Goal: Task Accomplishment & Management: Use online tool/utility

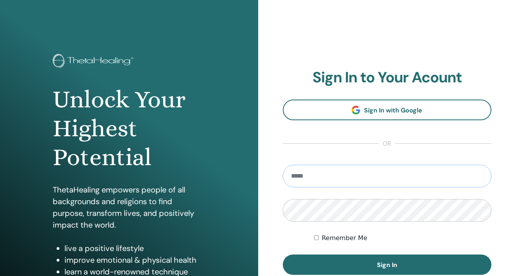
type input "**********"
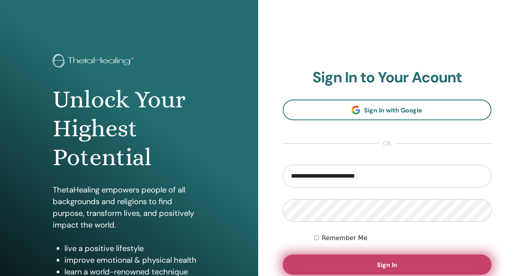
click at [382, 264] on span "Sign In" at bounding box center [387, 265] width 20 height 8
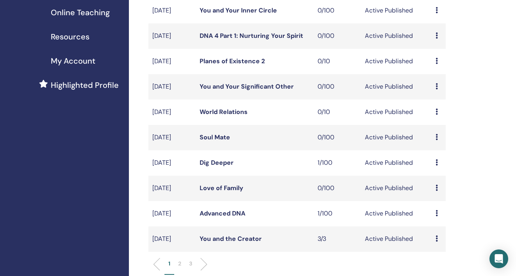
scroll to position [145, 0]
click at [227, 243] on link "You and the Creator" at bounding box center [231, 239] width 62 height 8
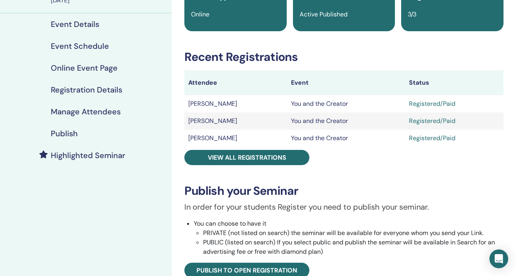
scroll to position [81, 0]
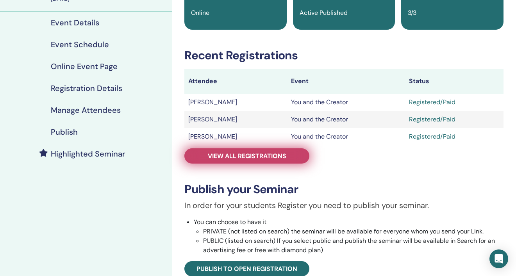
click at [246, 156] on span "View all registrations" at bounding box center [247, 156] width 79 height 8
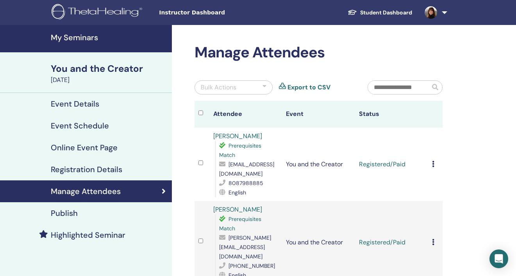
click at [231, 88] on div "Bulk Actions" at bounding box center [219, 87] width 36 height 9
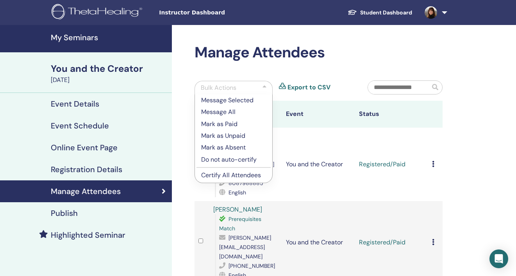
click at [225, 176] on p "Certify All Attendees" at bounding box center [233, 175] width 65 height 9
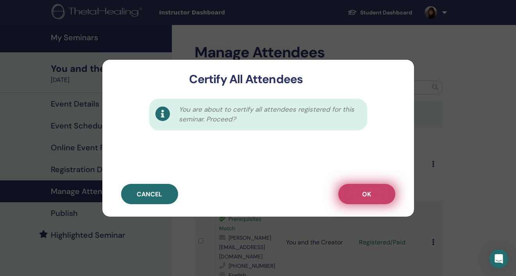
click at [364, 200] on button "OK" at bounding box center [366, 194] width 57 height 20
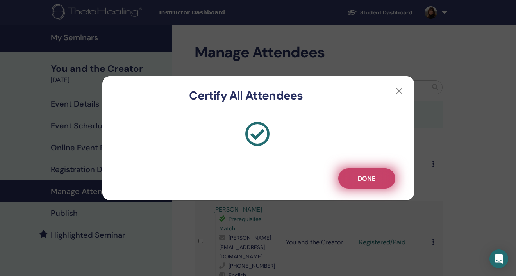
click at [371, 178] on span "Done" at bounding box center [367, 179] width 18 height 8
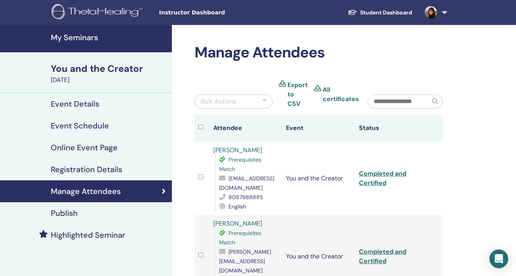
click at [84, 37] on h4 "My Seminars" at bounding box center [109, 37] width 116 height 9
